Goal: Information Seeking & Learning: Learn about a topic

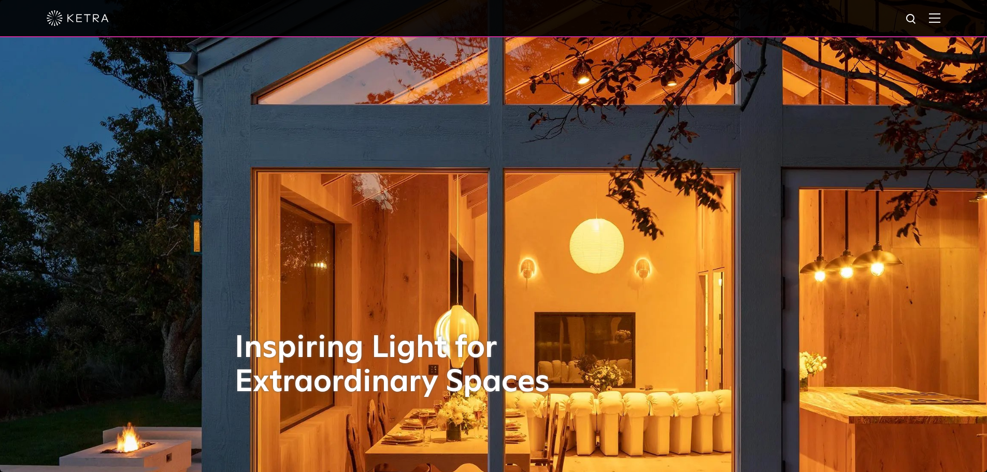
click at [937, 21] on img at bounding box center [934, 18] width 11 height 10
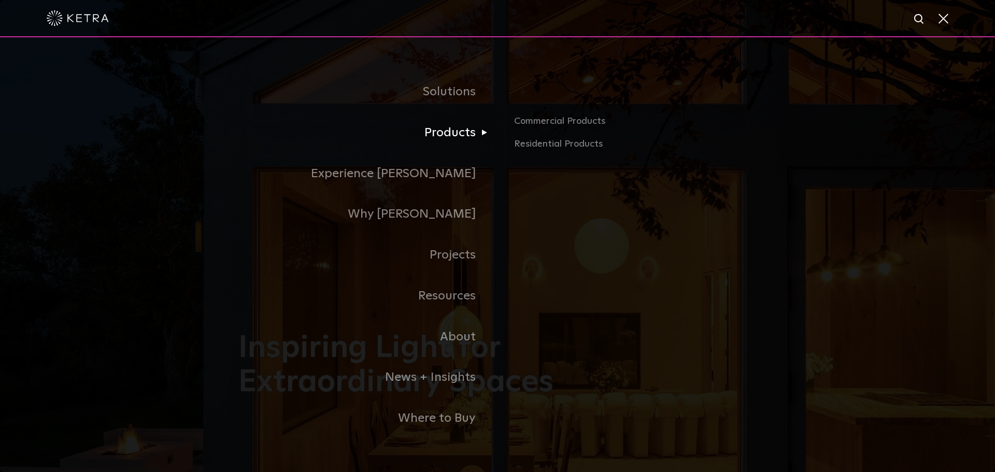
click at [457, 131] on link "Products" at bounding box center [367, 132] width 259 height 41
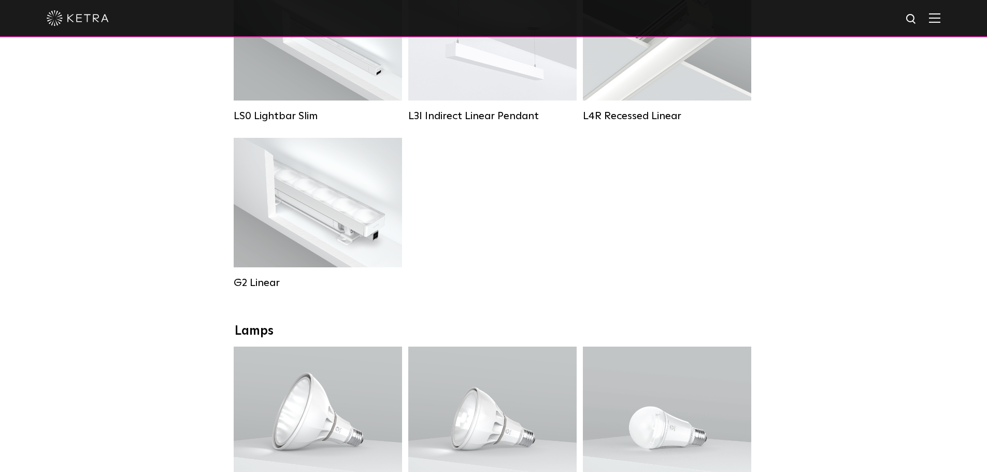
scroll to position [518, 0]
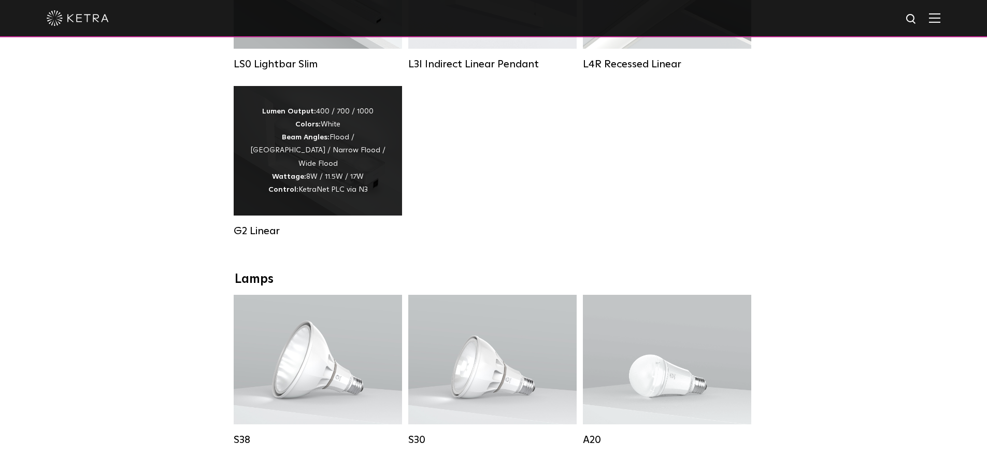
click at [318, 202] on div "Lumen Output: 400 / 700 / 1000 Colors: White Beam Angles: Flood / Graze / Narro…" at bounding box center [318, 151] width 168 height 130
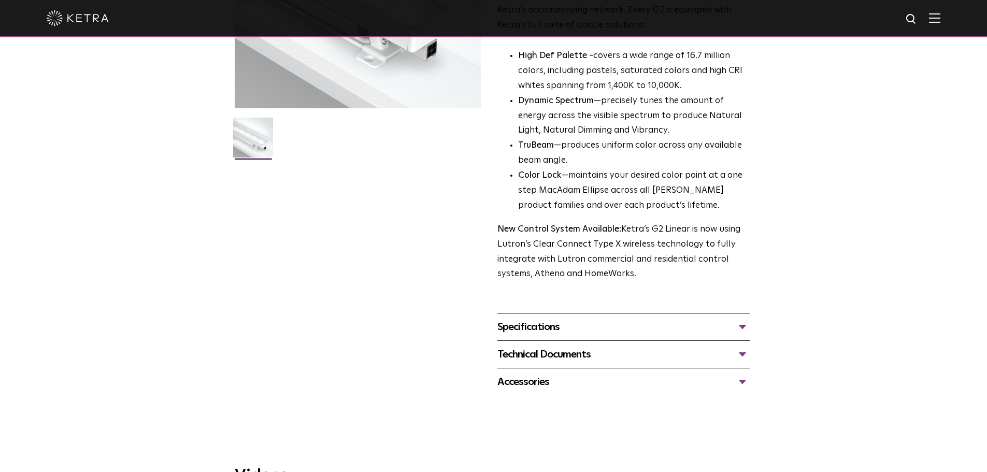
scroll to position [259, 0]
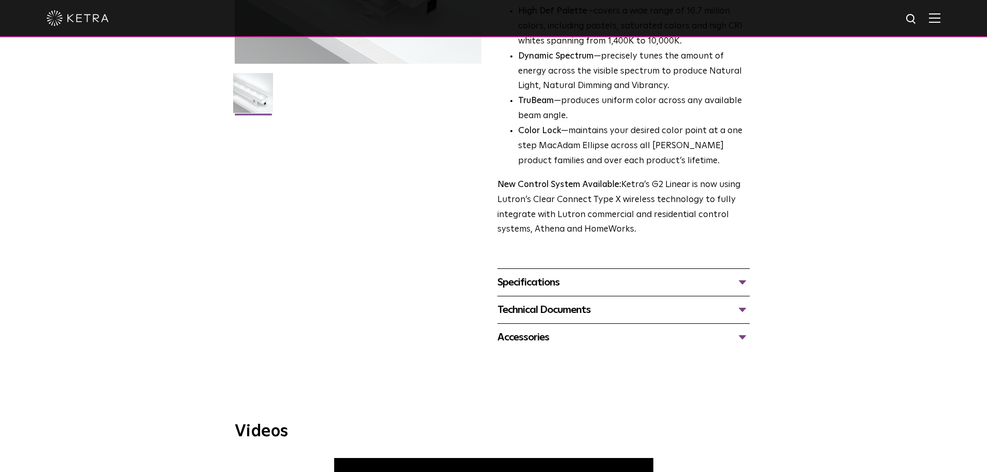
click at [526, 284] on div "Specifications" at bounding box center [623, 282] width 252 height 17
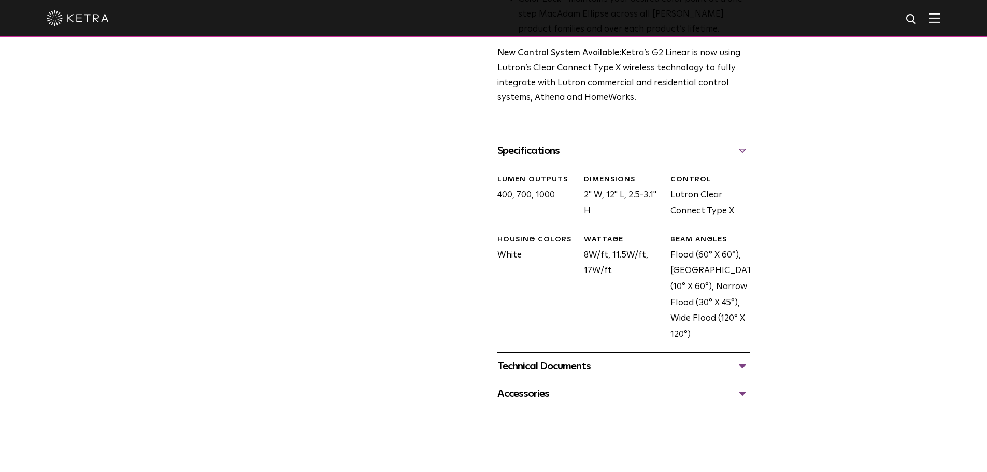
scroll to position [414, 0]
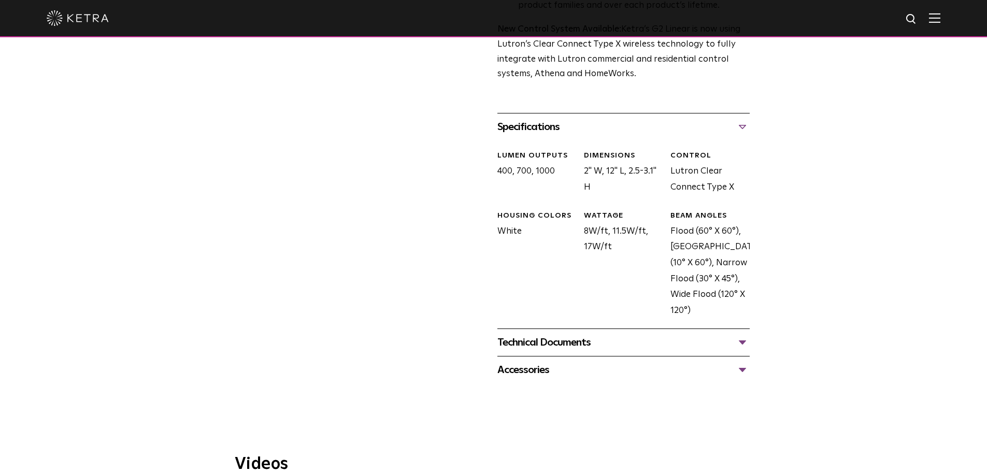
click at [569, 341] on div "Technical Documents" at bounding box center [623, 342] width 252 height 17
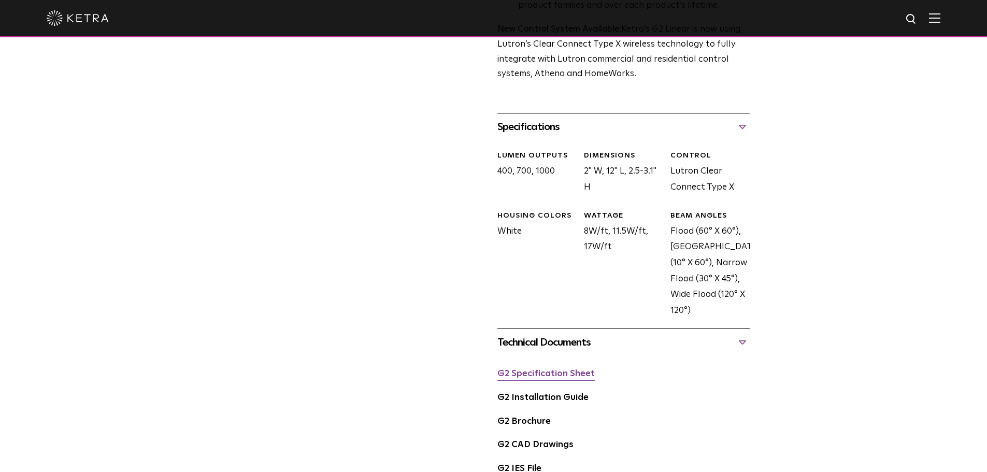
click at [579, 373] on link "G2 Specification Sheet" at bounding box center [545, 373] width 97 height 9
click at [513, 399] on link "G2 Installation Guide" at bounding box center [542, 397] width 91 height 9
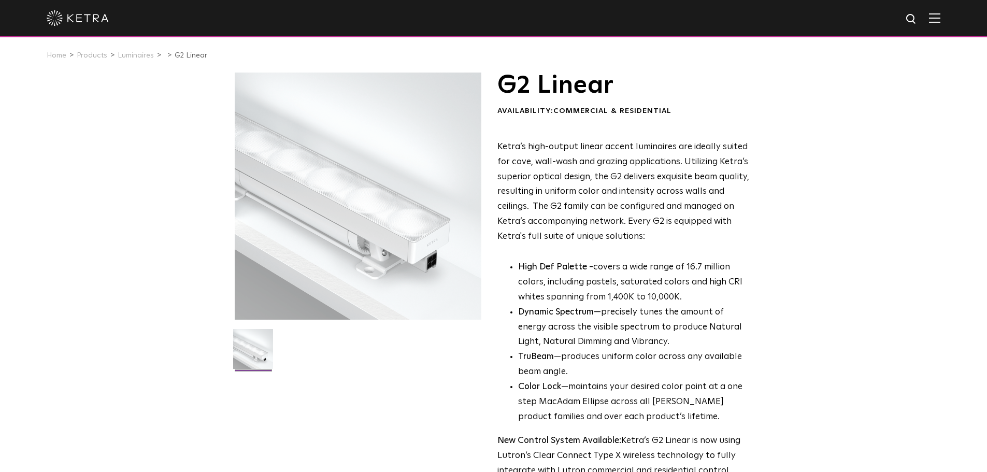
scroll to position [0, 0]
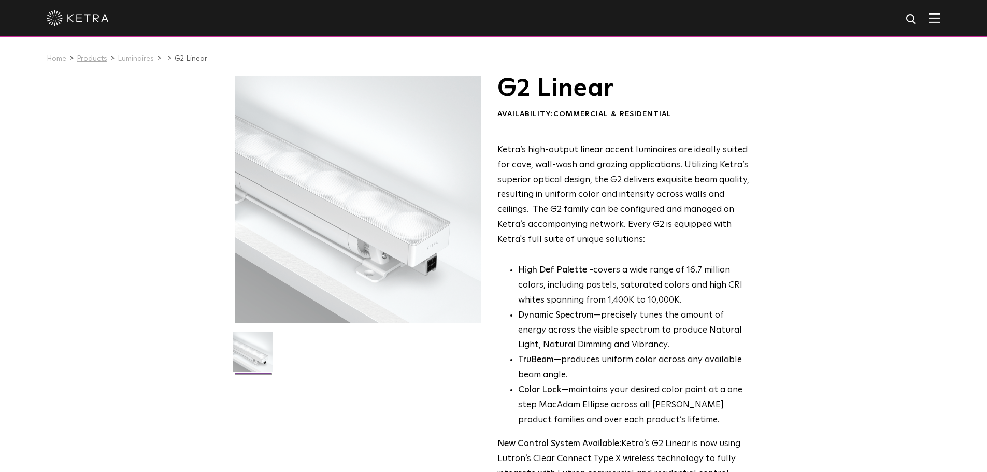
drag, startPoint x: 81, startPoint y: 59, endPoint x: 87, endPoint y: 59, distance: 5.2
click at [81, 59] on link "Products" at bounding box center [92, 58] width 31 height 7
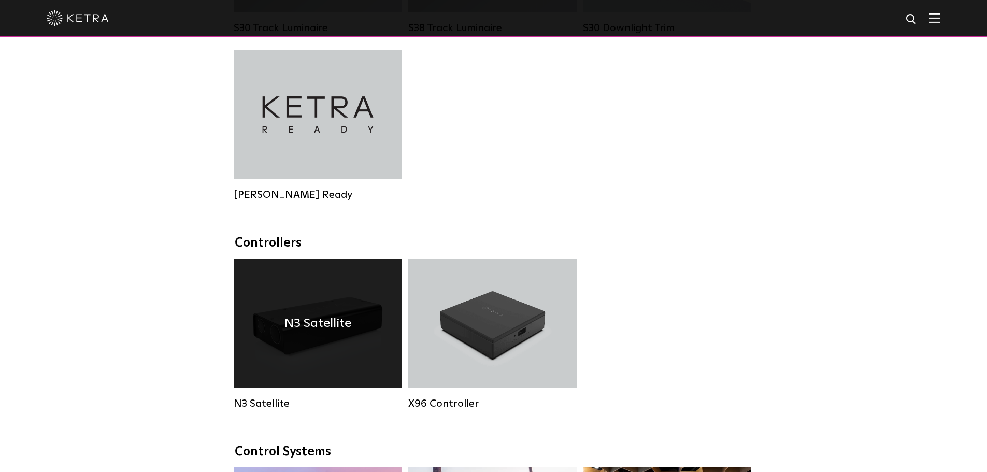
scroll to position [1140, 0]
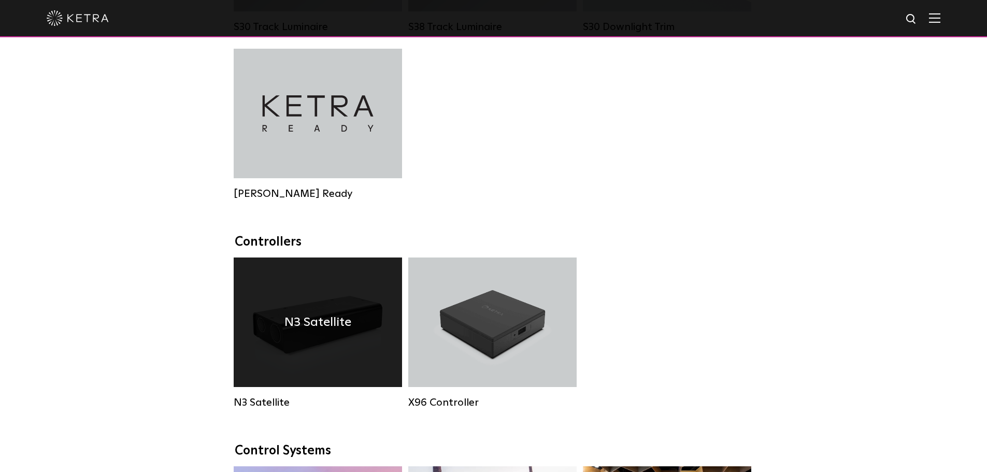
click at [312, 347] on div "N3 Satellite" at bounding box center [318, 323] width 168 height 130
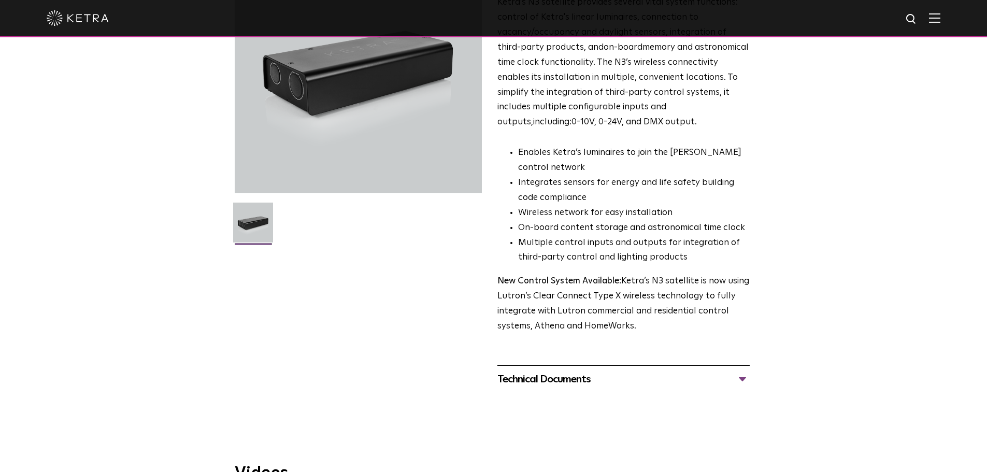
scroll to position [207, 0]
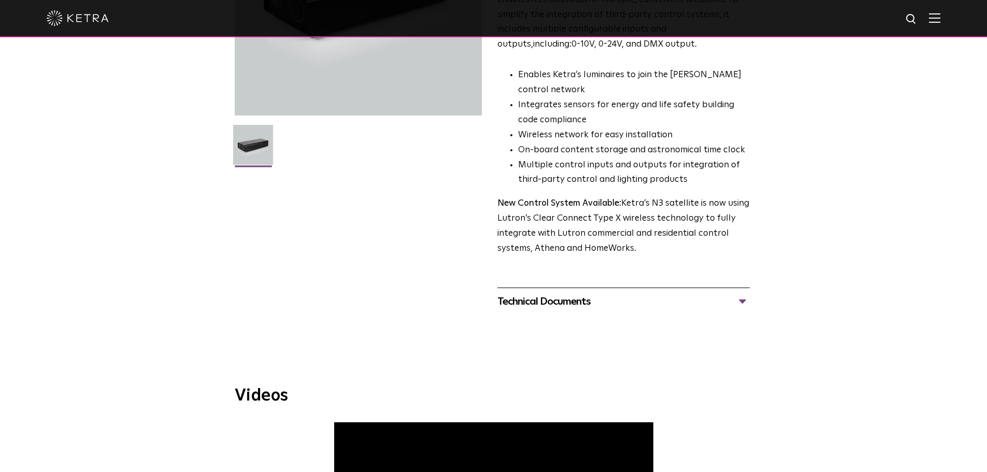
click at [545, 302] on div "Technical Documents" at bounding box center [623, 301] width 252 height 17
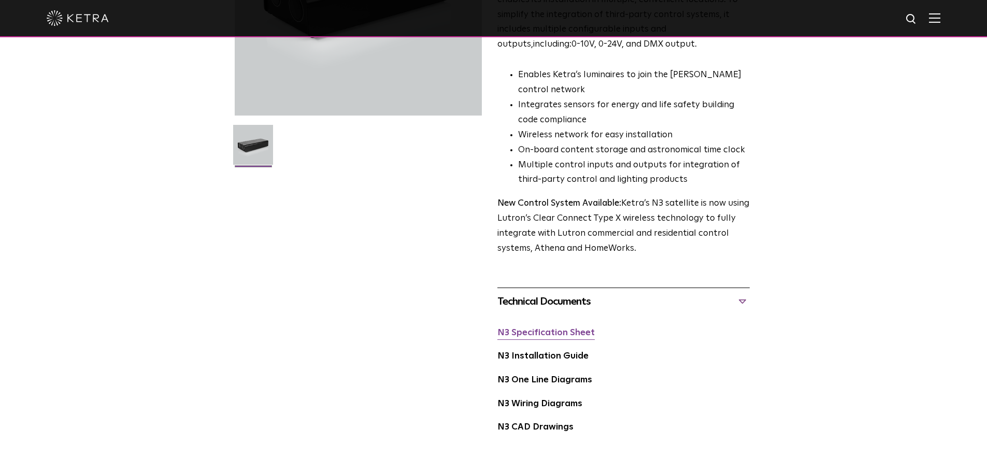
click at [574, 335] on link "N3 Specification Sheet" at bounding box center [545, 332] width 97 height 9
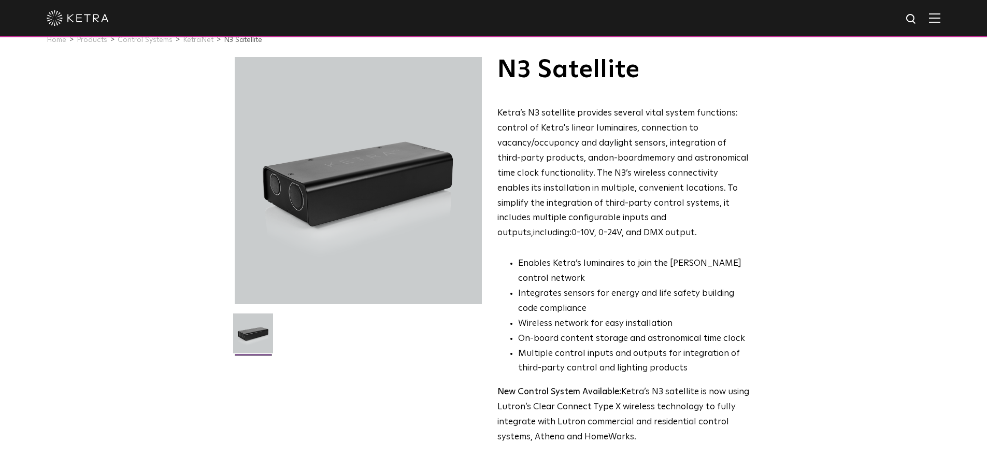
scroll to position [0, 0]
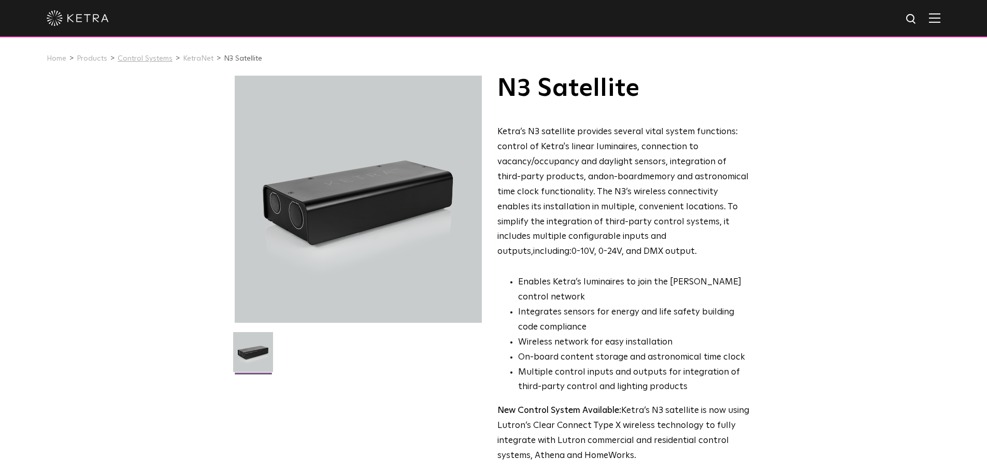
click at [132, 60] on link "Control Systems" at bounding box center [145, 58] width 55 height 7
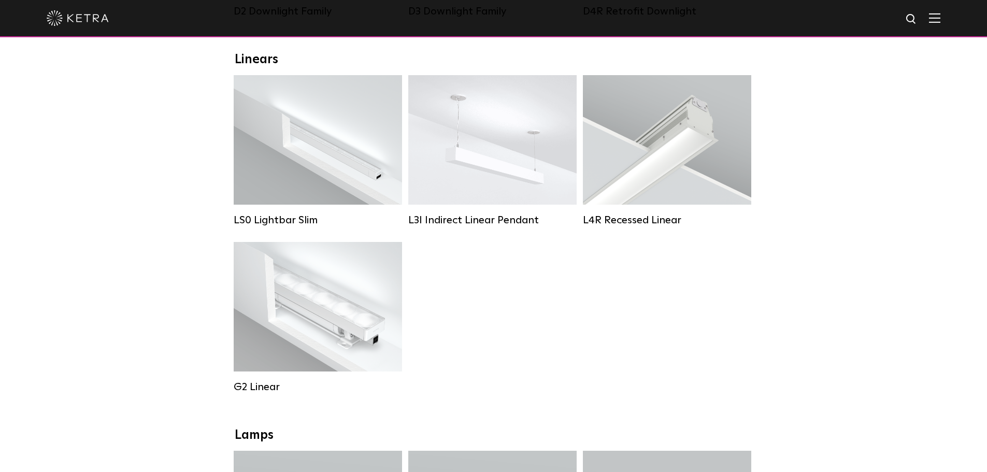
scroll to position [368, 0]
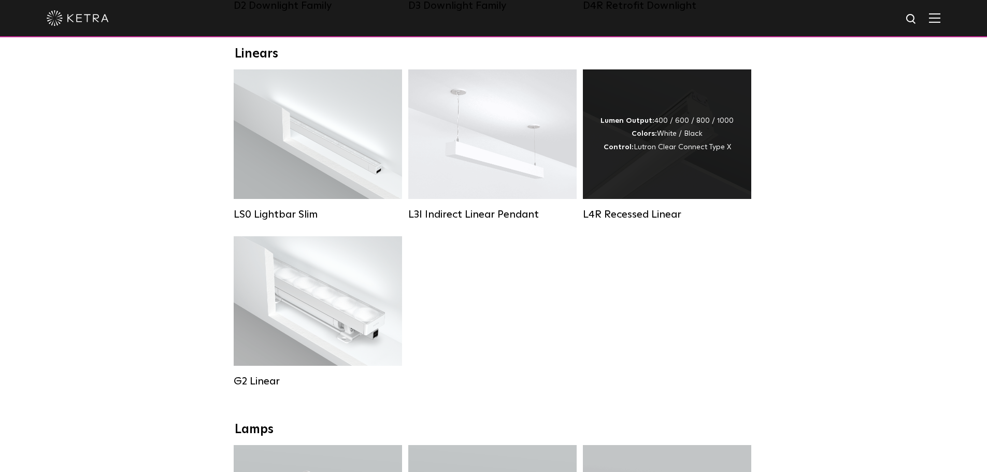
click at [647, 137] on strong "Colors:" at bounding box center [644, 133] width 25 height 7
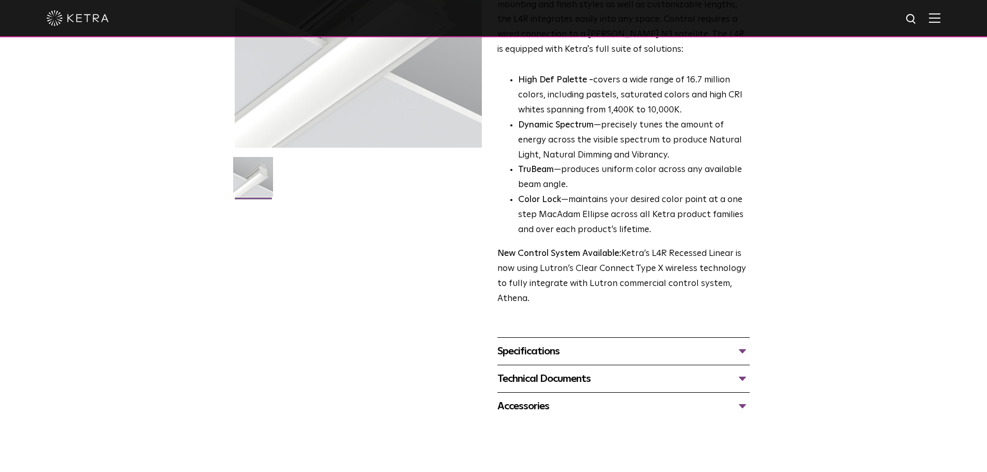
scroll to position [259, 0]
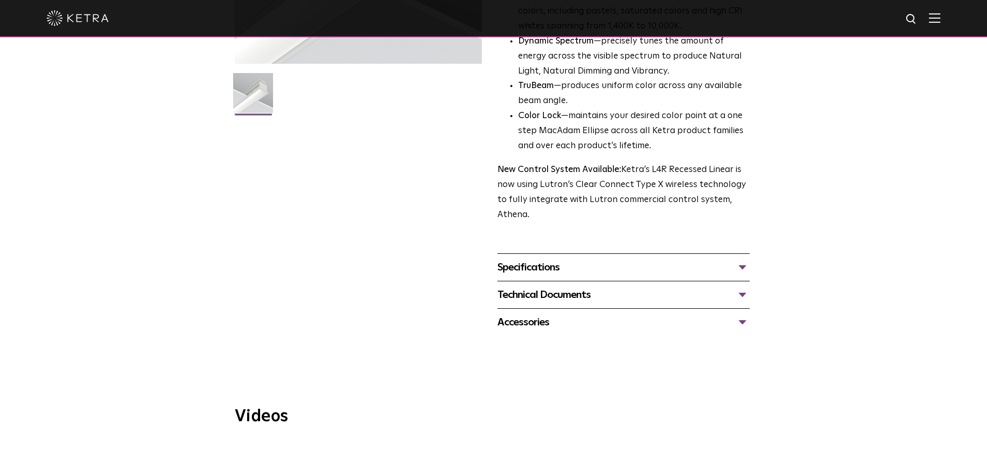
click at [508, 277] on div "Specifications LUMEN OUTPUTS 400lm/ft, 600lm/ft, 800lm/ft, 1000lm/ft HOUSING CO…" at bounding box center [623, 266] width 252 height 27
click at [514, 270] on div "Specifications" at bounding box center [623, 267] width 252 height 17
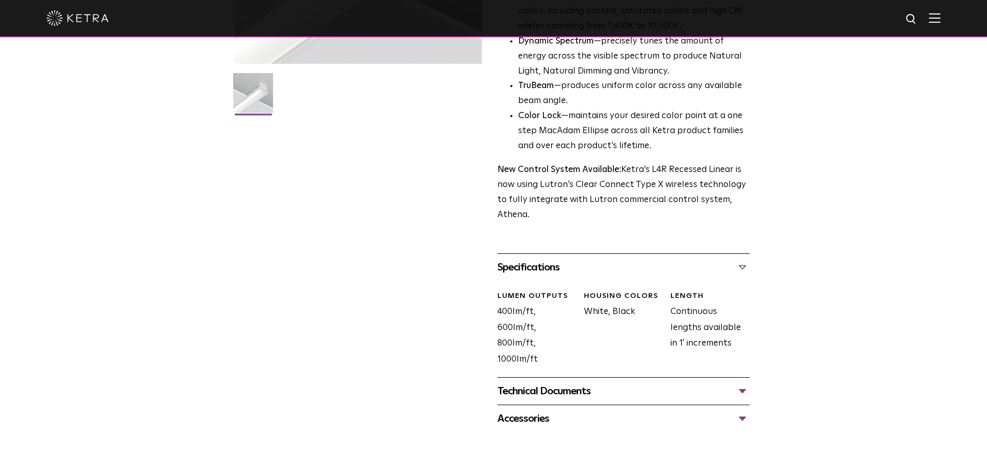
click at [553, 392] on div "Technical Documents" at bounding box center [623, 391] width 252 height 17
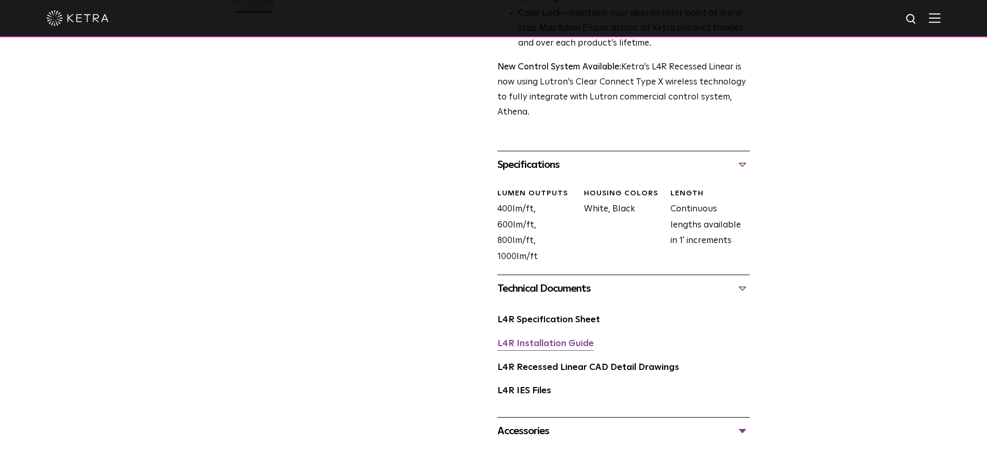
scroll to position [363, 0]
click at [546, 322] on link "L4R Specification Sheet" at bounding box center [548, 318] width 103 height 9
click at [520, 344] on link "L4R Installation Guide" at bounding box center [545, 342] width 96 height 9
click at [574, 319] on link "L4R Specification Sheet" at bounding box center [548, 318] width 103 height 9
